Goal: Book appointment/travel/reservation

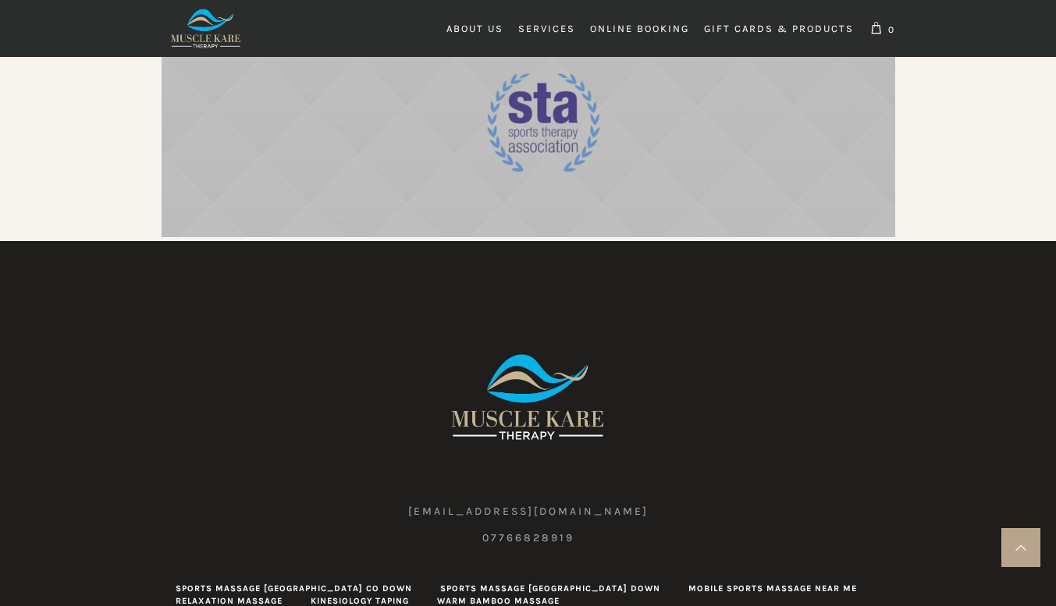
scroll to position [0, 2097]
click at [1017, 536] on link at bounding box center [1020, 547] width 39 height 39
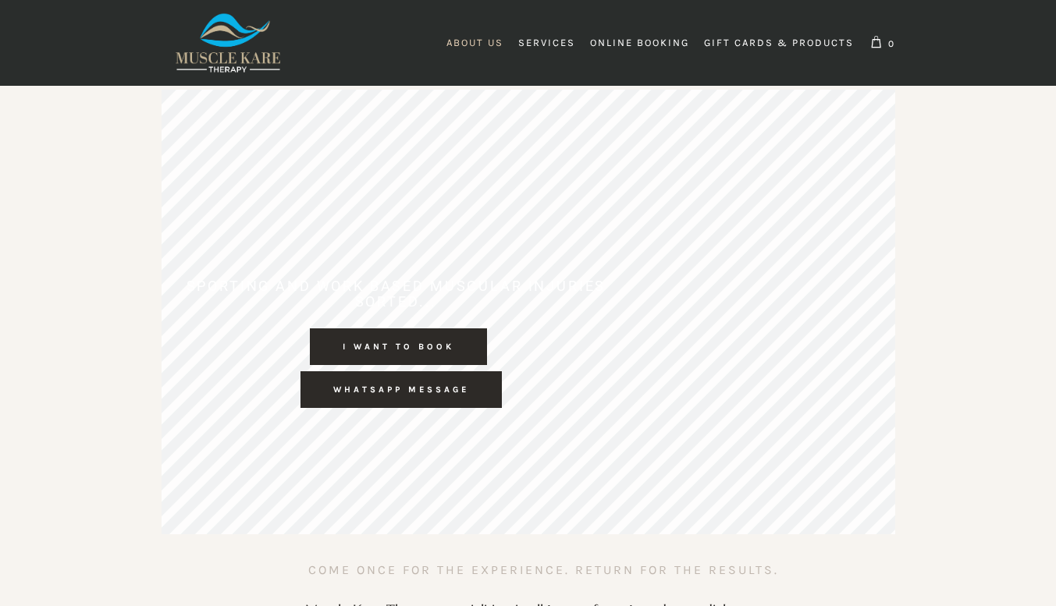
scroll to position [0, 2447]
click at [479, 46] on span "About Us" at bounding box center [474, 43] width 57 height 12
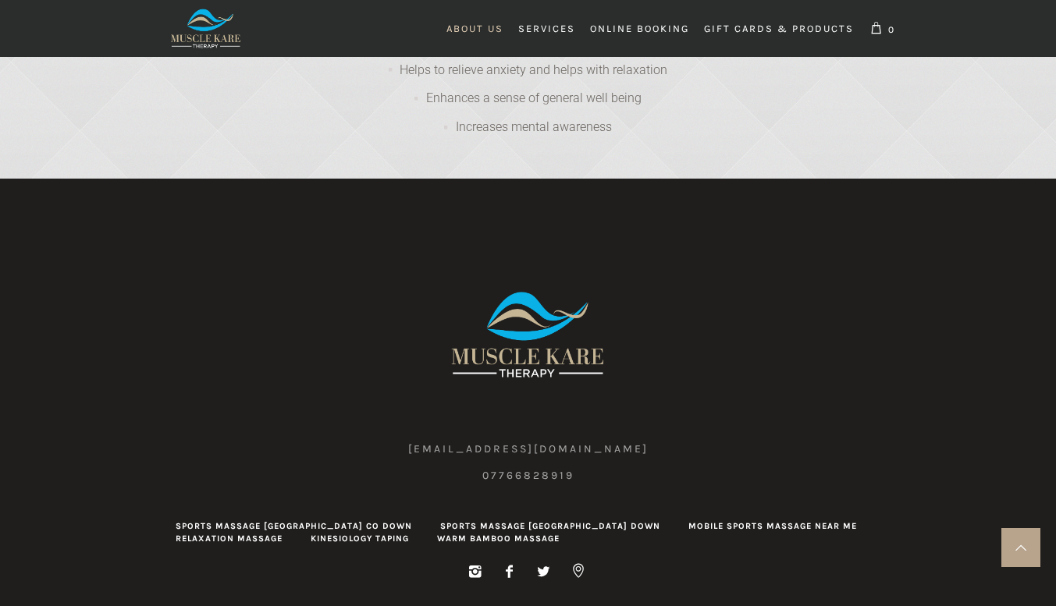
scroll to position [0, 2662]
click at [385, 272] on div at bounding box center [528, 334] width 733 height 125
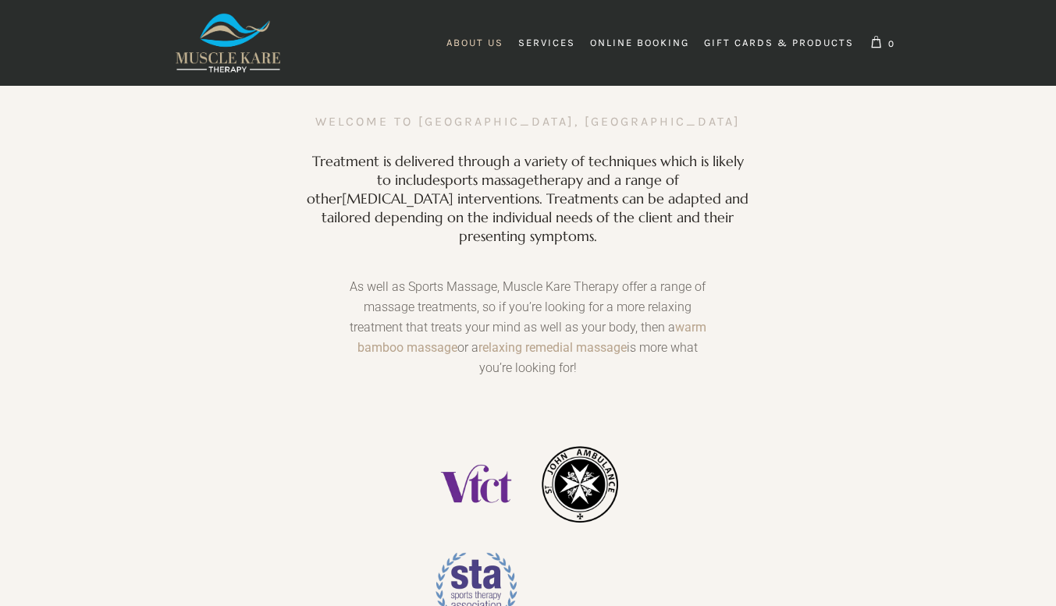
scroll to position [0, 4882]
click at [799, 529] on div at bounding box center [527, 544] width 759 height 251
click at [622, 47] on span "Online Booking" at bounding box center [639, 43] width 99 height 12
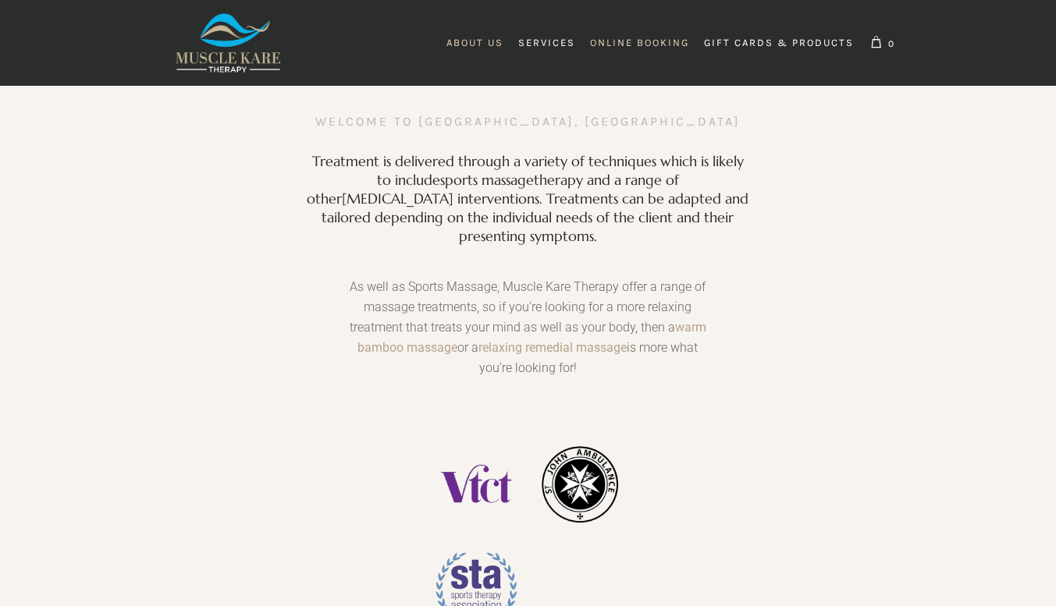
click at [629, 47] on span "Online Booking" at bounding box center [639, 43] width 99 height 12
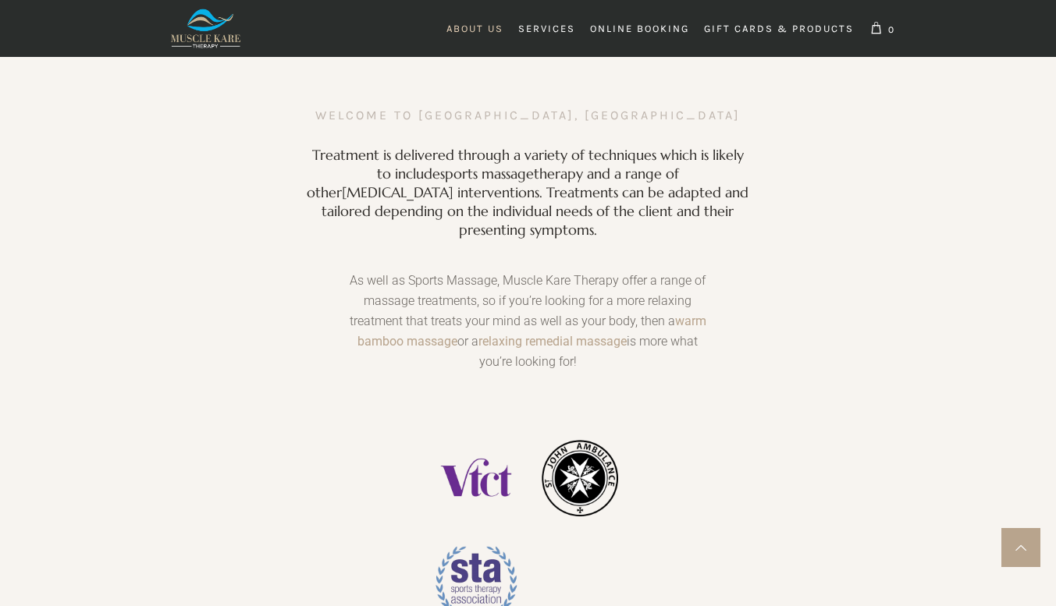
scroll to position [0, 0]
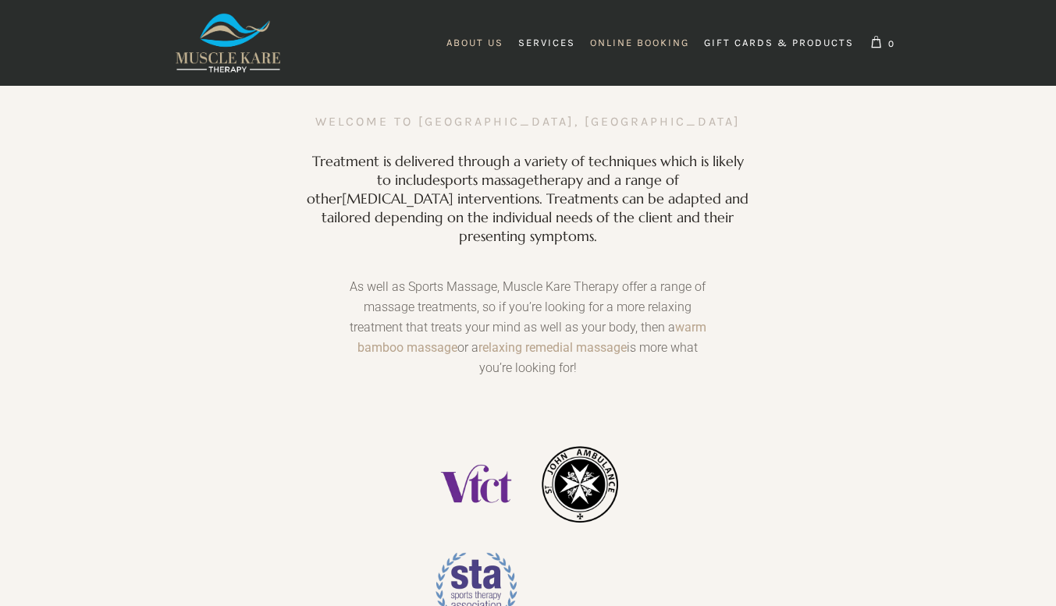
click at [635, 54] on link "Online Booking" at bounding box center [639, 42] width 113 height 31
click at [470, 41] on span "About Us" at bounding box center [474, 43] width 57 height 12
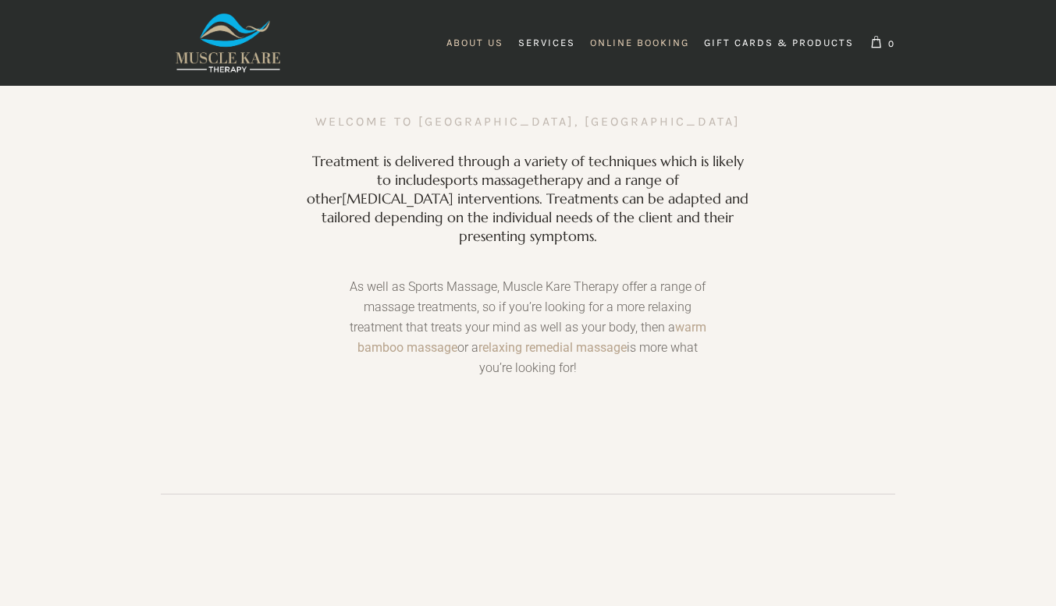
drag, startPoint x: 0, startPoint y: 0, endPoint x: 648, endPoint y: 49, distance: 649.5
click at [645, 49] on link "Online Booking" at bounding box center [639, 42] width 113 height 31
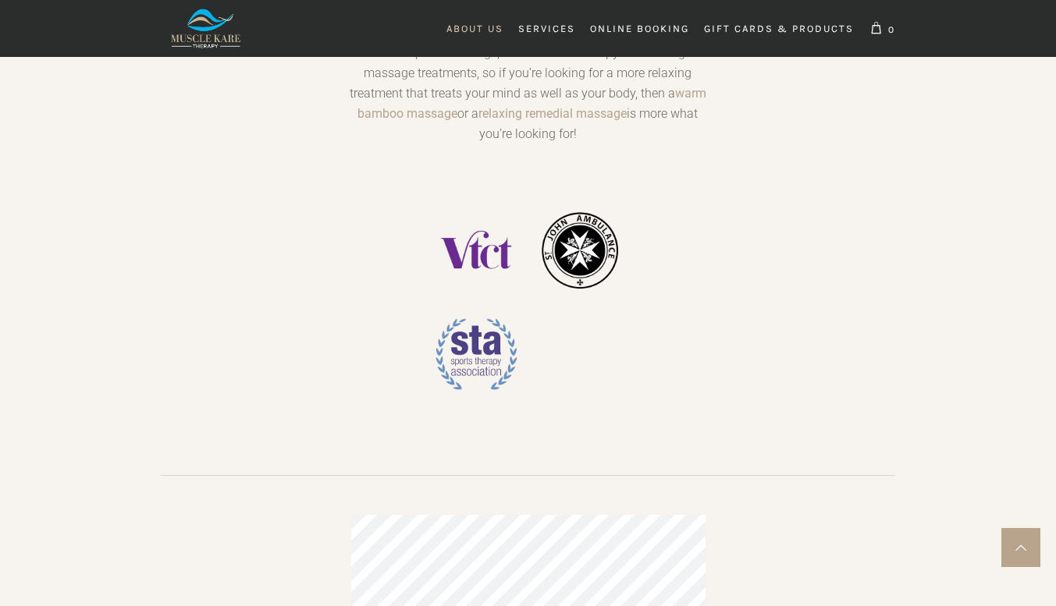
scroll to position [0, 11882]
